Goal: Check status: Check status

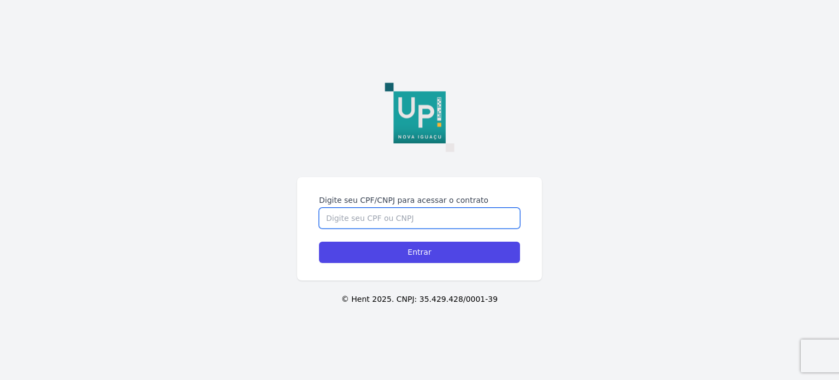
click at [382, 222] on input "Digite seu CPF/CNPJ para acessar o contrato" at bounding box center [419, 218] width 201 height 21
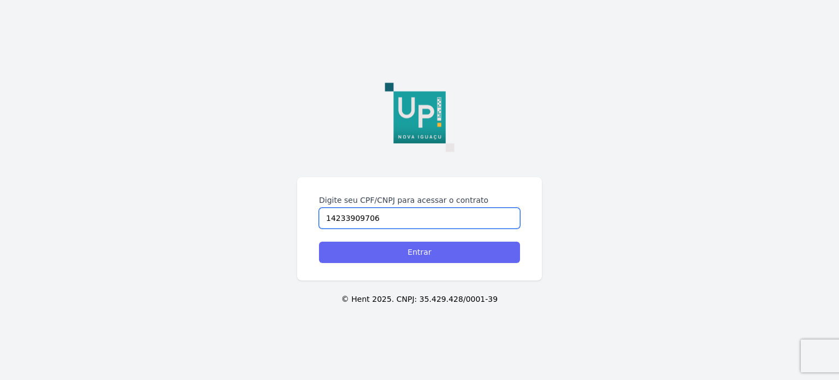
type input "14233909706"
click at [387, 246] on input "Entrar" at bounding box center [419, 251] width 201 height 21
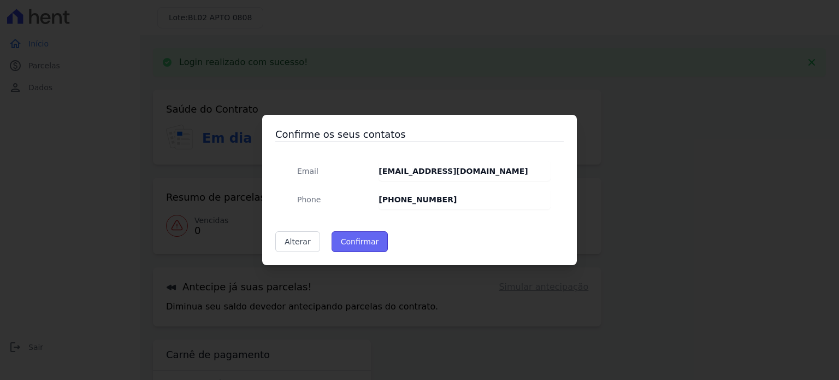
click at [354, 242] on button "Confirmar" at bounding box center [360, 241] width 57 height 21
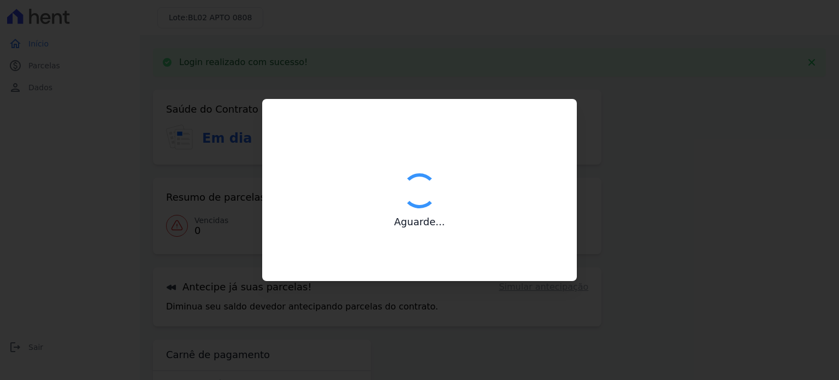
type input "Contatos confirmados com sucesso."
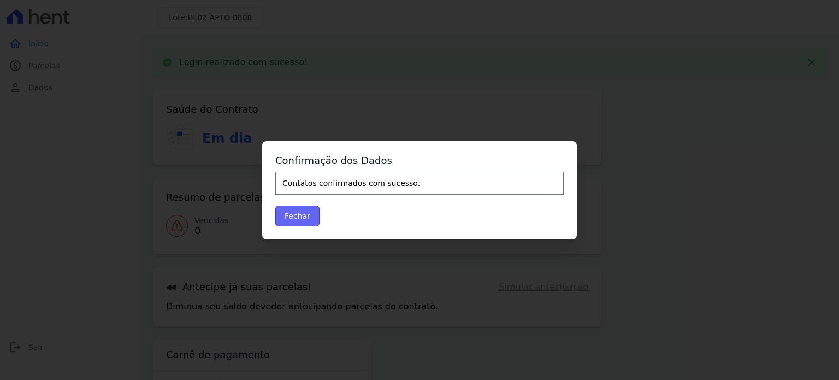
click at [301, 217] on button "Fechar" at bounding box center [297, 215] width 44 height 21
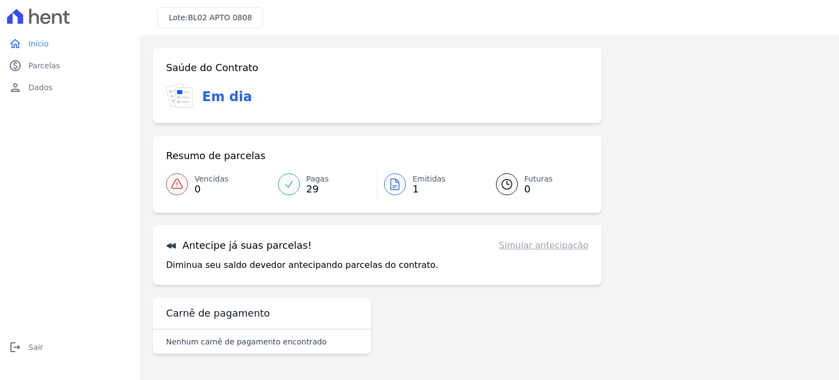
click at [540, 245] on link "Simular antecipação" at bounding box center [544, 245] width 90 height 13
click at [552, 242] on link "Simular antecipação" at bounding box center [544, 245] width 90 height 13
click at [550, 244] on link "Simular antecipação" at bounding box center [544, 245] width 90 height 13
click at [45, 63] on span "Parcelas" at bounding box center [44, 65] width 32 height 11
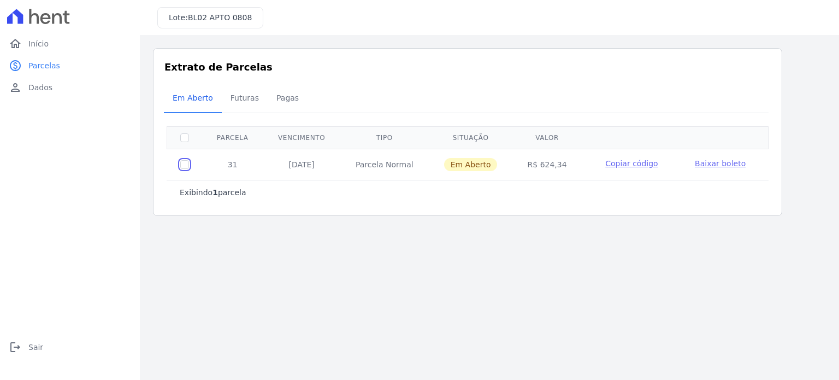
click at [184, 162] on input "checkbox" at bounding box center [184, 164] width 9 height 9
checkbox input "true"
click at [232, 93] on span "Futuras" at bounding box center [245, 98] width 42 height 22
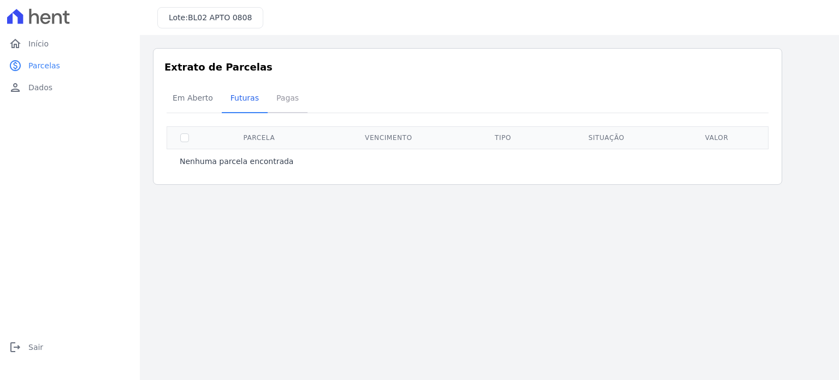
click at [270, 100] on span "Pagas" at bounding box center [288, 98] width 36 height 22
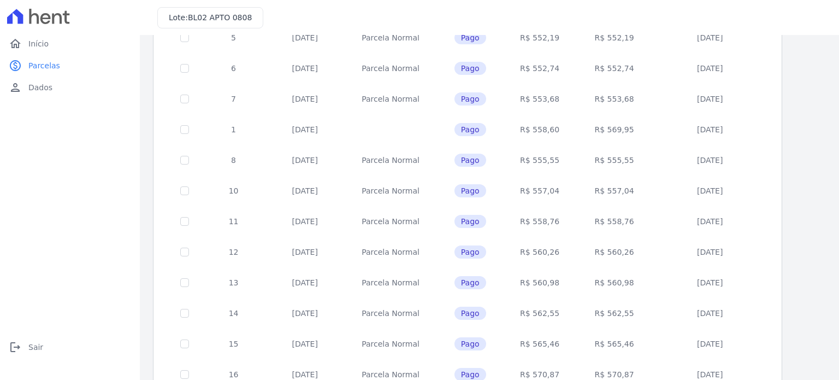
scroll to position [443, 0]
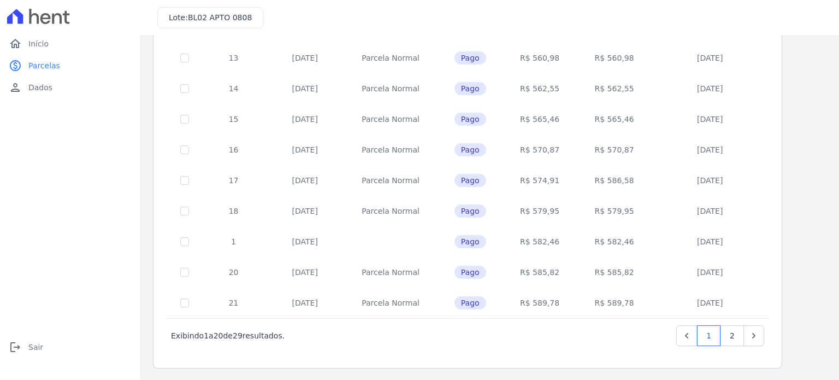
click at [318, 313] on td "15/12/2024" at bounding box center [305, 302] width 80 height 31
click at [516, 305] on td "R$ 589,78" at bounding box center [540, 302] width 72 height 31
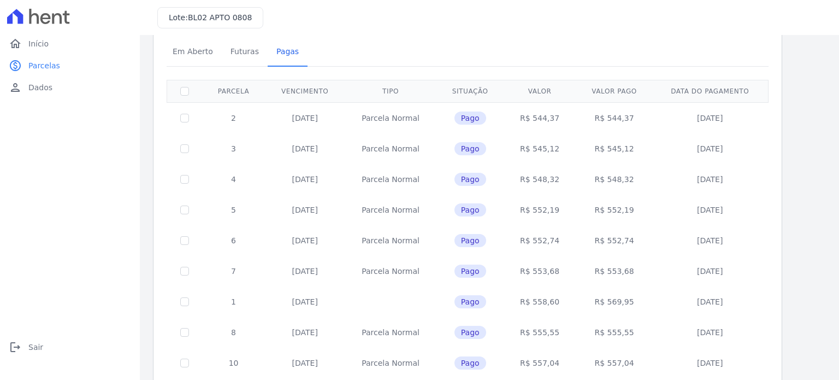
scroll to position [0, 0]
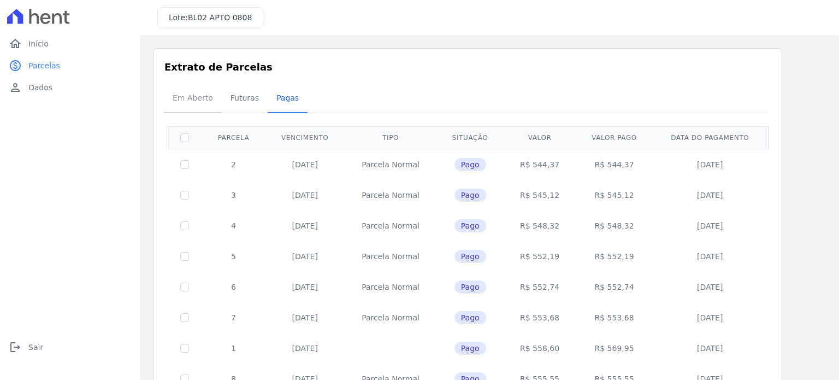
click at [189, 99] on span "Em Aberto" at bounding box center [193, 98] width 54 height 22
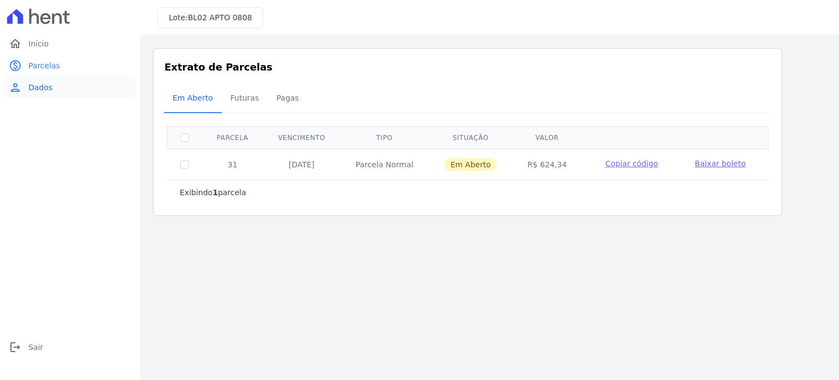
click at [33, 88] on span "Dados" at bounding box center [40, 87] width 24 height 11
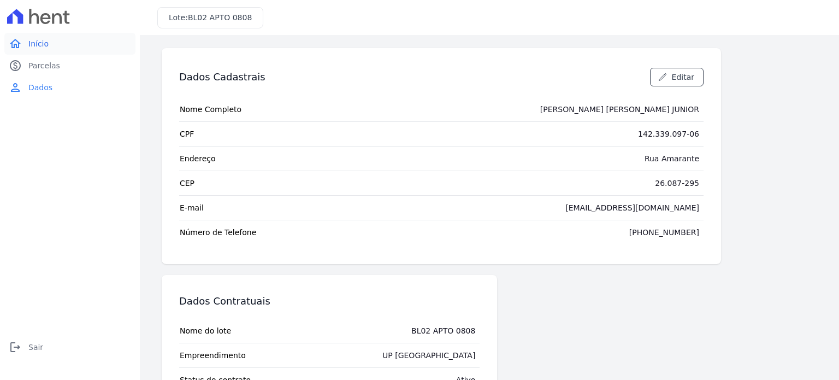
click at [44, 38] on span "Início" at bounding box center [38, 43] width 20 height 11
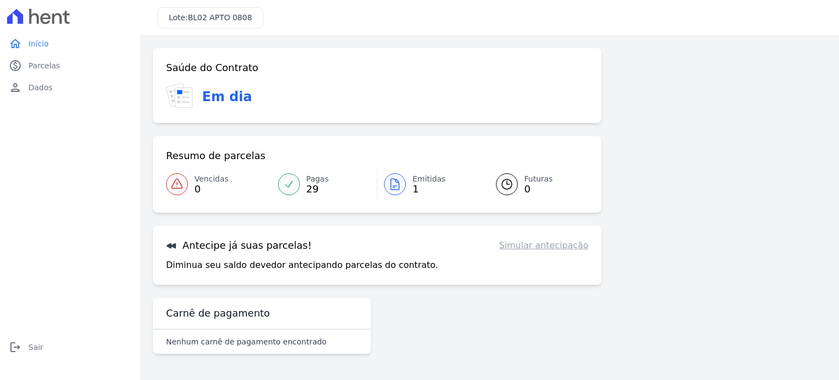
click at [542, 244] on link "Simular antecipação" at bounding box center [544, 245] width 90 height 13
